Goal: Navigation & Orientation: Find specific page/section

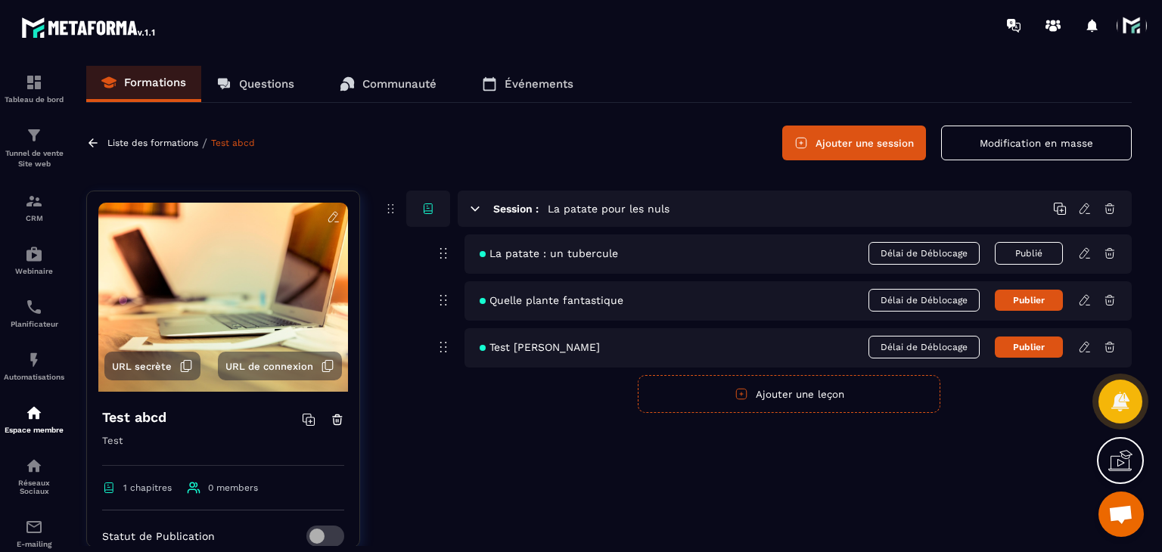
click at [1147, 17] on div at bounding box center [1136, 25] width 38 height 27
click at [1139, 30] on span at bounding box center [1132, 26] width 30 height 30
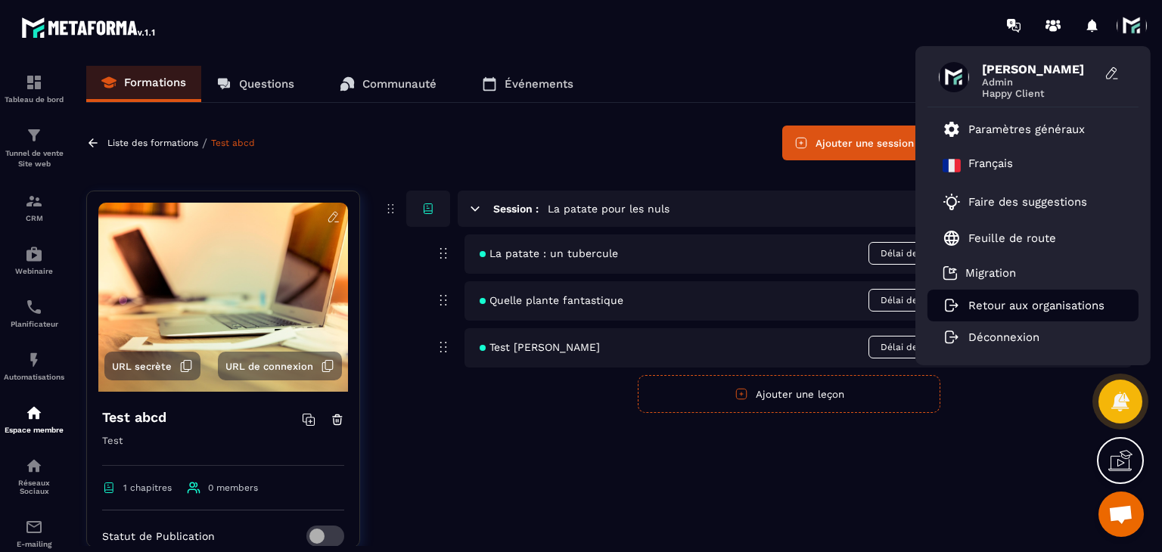
click at [1018, 300] on p "Retour aux organisations" at bounding box center [1036, 306] width 136 height 14
click at [1002, 307] on p "Retour aux organisations" at bounding box center [1036, 306] width 136 height 14
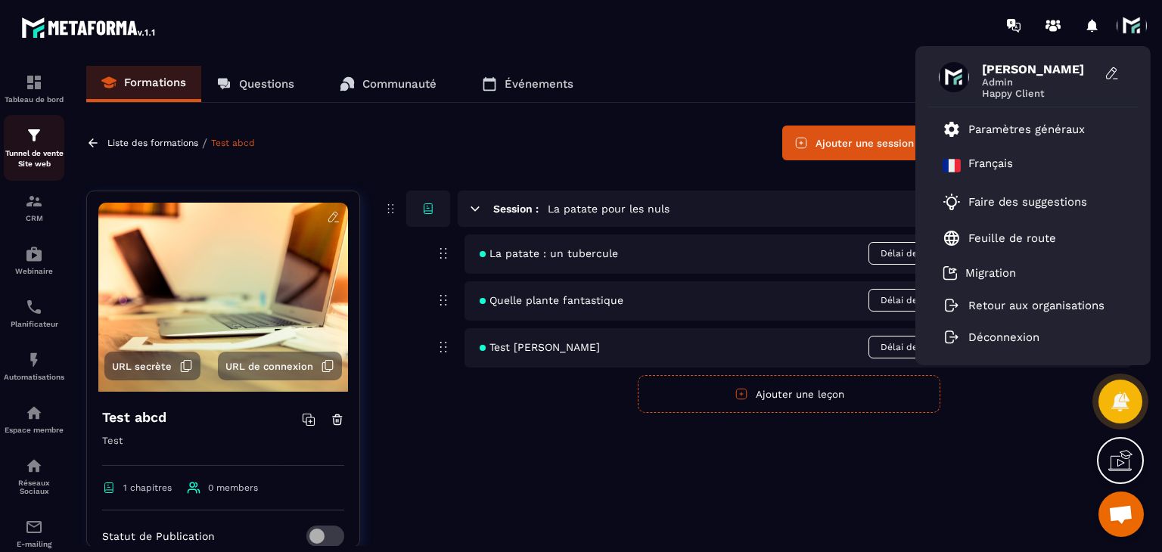
click at [15, 122] on link "Tunnel de vente Site web" at bounding box center [34, 148] width 61 height 66
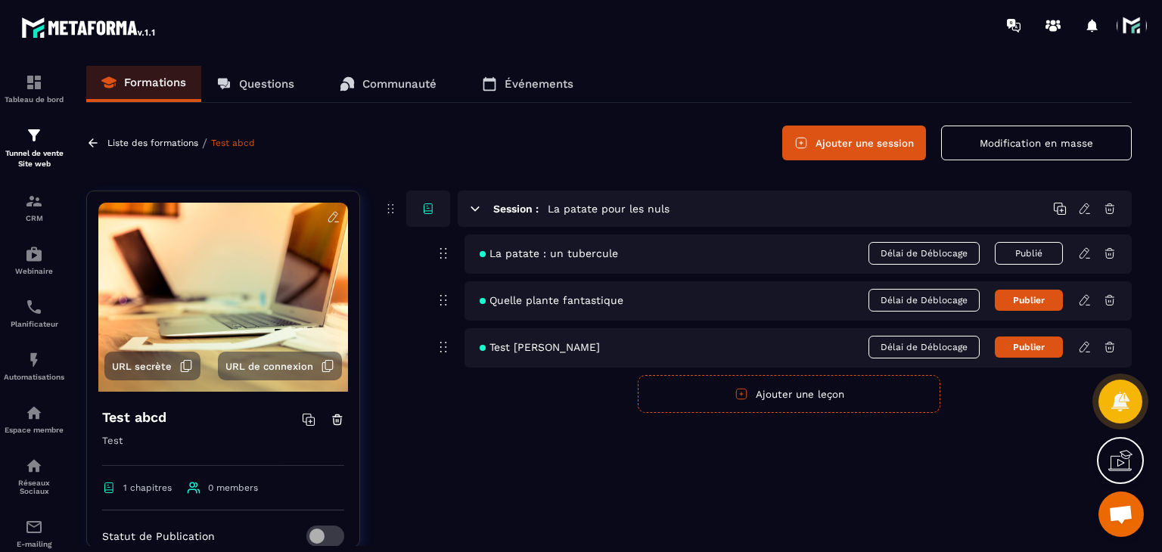
click at [18, 1] on div at bounding box center [89, 25] width 178 height 51
click at [22, 67] on link "Tableau de bord" at bounding box center [34, 88] width 61 height 53
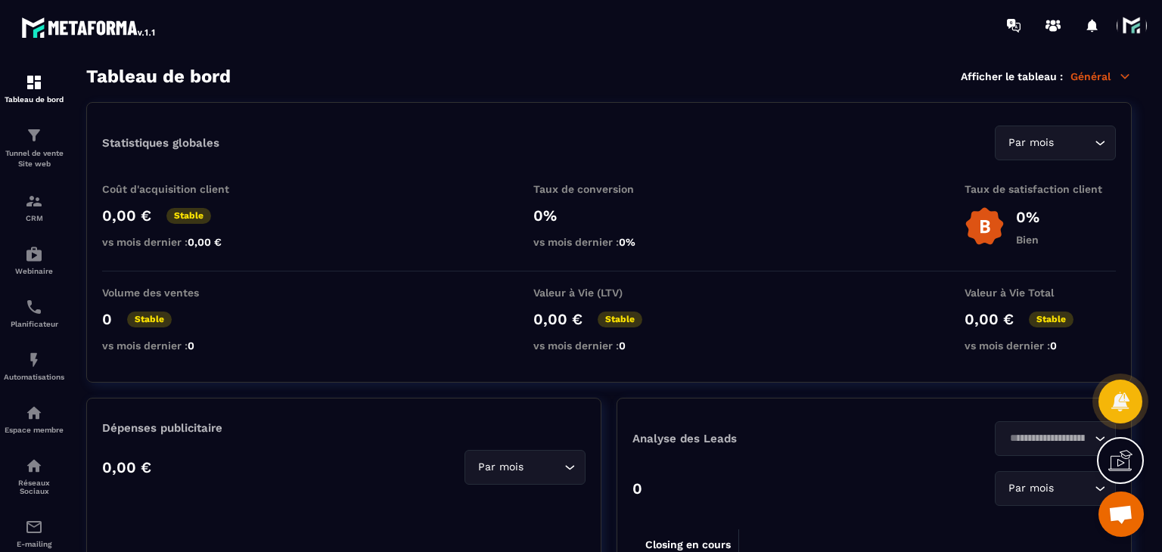
click at [1136, 34] on span at bounding box center [1132, 26] width 30 height 30
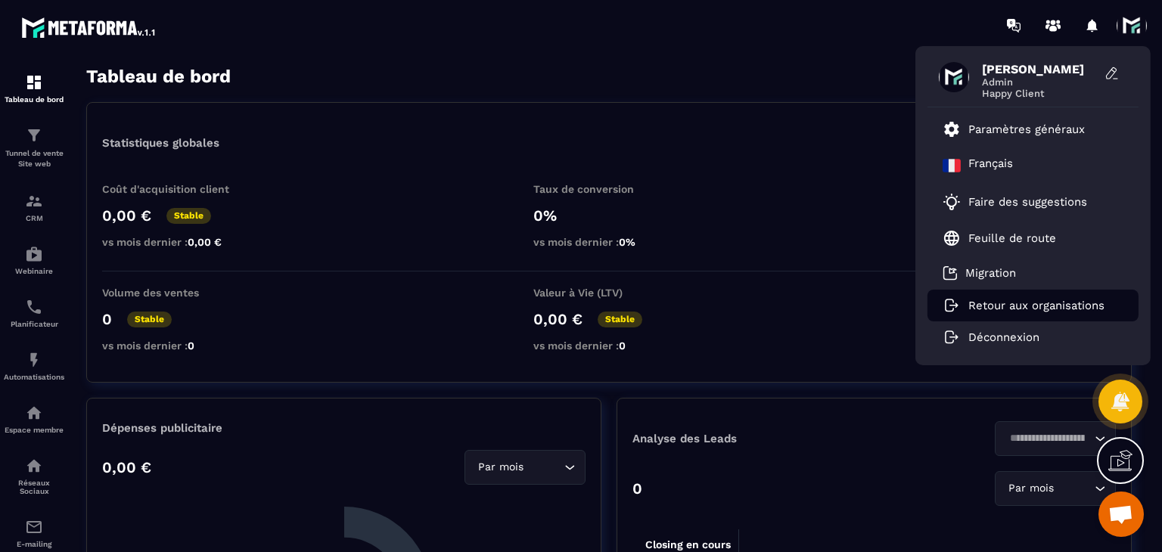
click at [1019, 301] on p "Retour aux organisations" at bounding box center [1036, 306] width 136 height 14
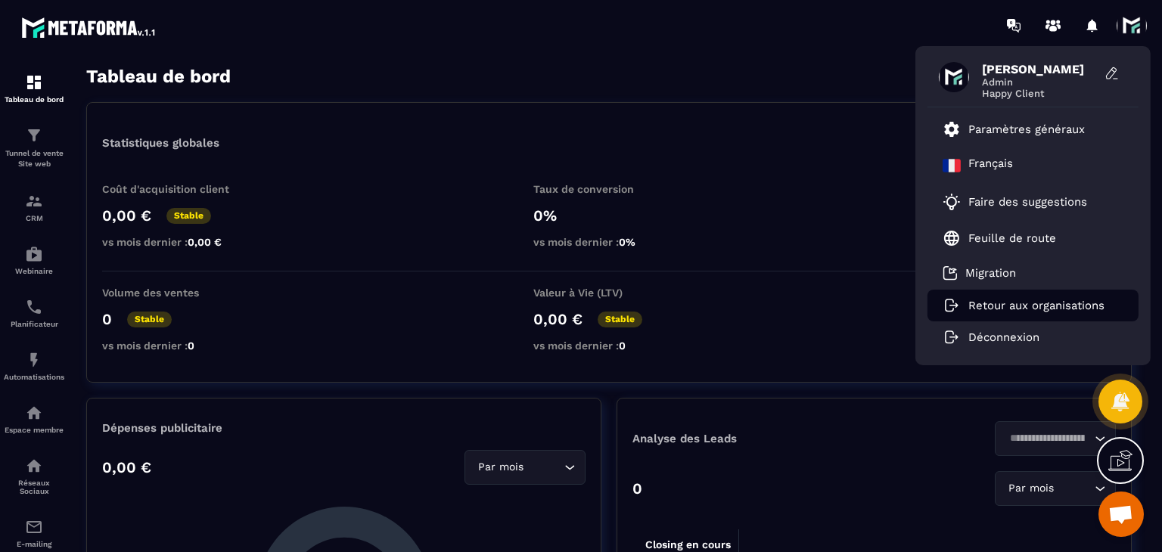
click at [1019, 301] on p "Retour aux organisations" at bounding box center [1036, 306] width 136 height 14
